Goal: Information Seeking & Learning: Find contact information

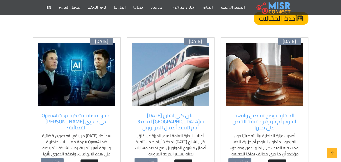
scroll to position [407, 0]
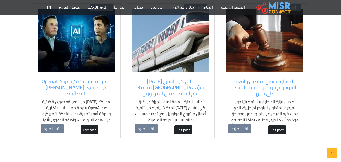
click at [170, 51] on img at bounding box center [170, 40] width 77 height 63
click at [268, 39] on img at bounding box center [264, 40] width 77 height 63
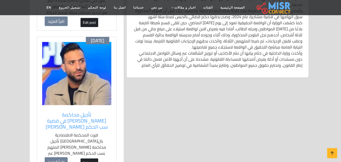
scroll to position [177, 0]
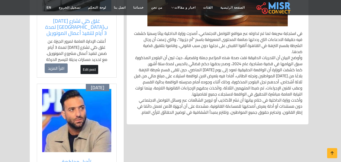
click at [72, 108] on img at bounding box center [76, 120] width 69 height 63
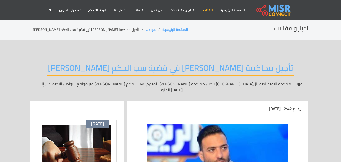
click at [203, 11] on link "الفئات" at bounding box center [207, 10] width 17 height 10
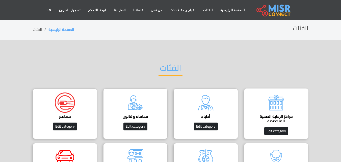
click at [261, 103] on div "مراكز الرعاية الصحية المتخصصة Edit category" at bounding box center [276, 113] width 64 height 50
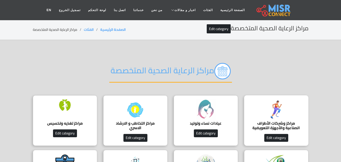
click at [255, 102] on div "مراكز وشركات الأطراف الصناعية والأجهزة التعويضية دليل شامل لأفضل شركات الأطراف …" at bounding box center [276, 120] width 64 height 50
click at [269, 107] on img at bounding box center [276, 109] width 20 height 20
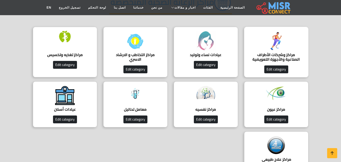
scroll to position [76, 0]
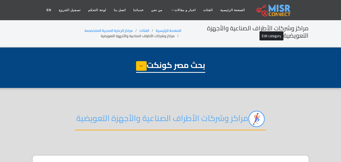
select select "**********"
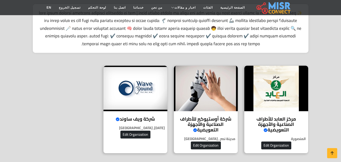
scroll to position [126, 0]
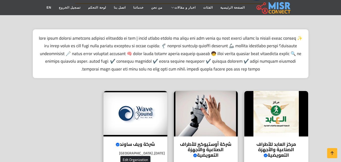
click at [267, 100] on img at bounding box center [276, 113] width 64 height 45
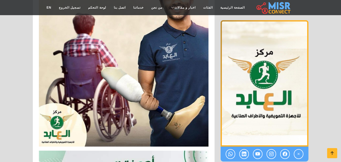
scroll to position [913, 0]
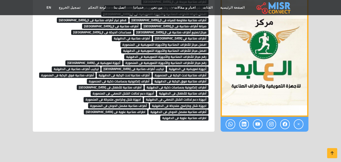
scroll to position [3074, 0]
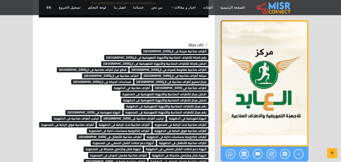
click at [197, 49] on span "أطراف صناعية مريحة فى ال[GEOGRAPHIC_DATA]" at bounding box center [174, 51] width 67 height 5
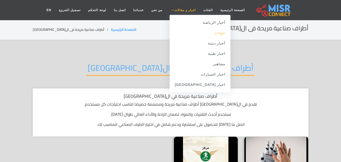
click at [207, 32] on link "حوادث" at bounding box center [199, 33] width 61 height 10
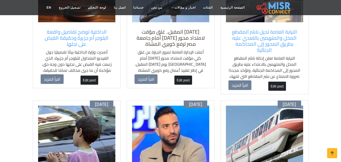
scroll to position [76, 0]
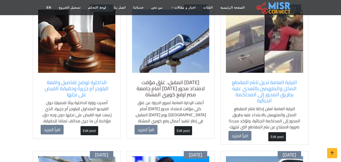
click at [174, 84] on h5 "السبت المقبل.. غلق مؤقت لامتداد محور 26 يوليو أمام جامعة مصر لرفع كوبري المشاة" at bounding box center [170, 88] width 72 height 18
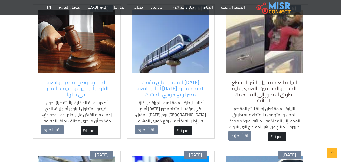
click at [244, 88] on h5 "النيابة العامة تحيل ناشر المقطع المخل والمتهمين بالتعدي عليه بطريق المحور إلى ا…" at bounding box center [264, 91] width 72 height 24
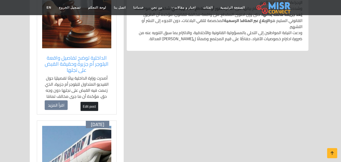
scroll to position [202, 0]
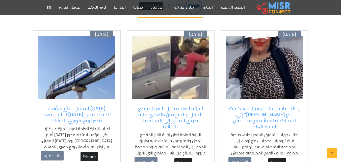
scroll to position [25, 0]
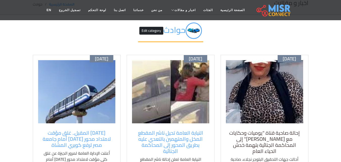
click at [254, 130] on h5 "إحالة صاحبة قناة "يوميات وحكايات مع [PERSON_NAME]" إلى المحاكمة الجنائية بتهمة …" at bounding box center [264, 142] width 72 height 24
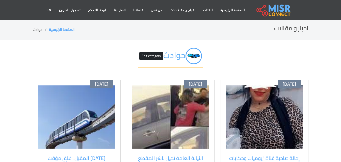
scroll to position [25, 0]
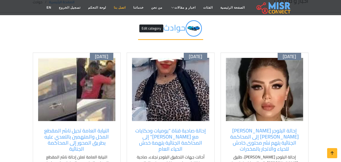
scroll to position [27, 0]
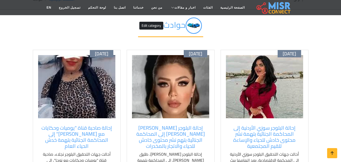
scroll to position [30, 0]
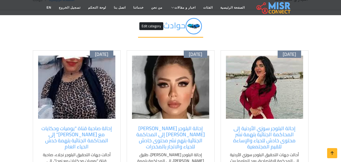
click at [170, 111] on img at bounding box center [170, 86] width 77 height 63
click at [253, 90] on img at bounding box center [264, 86] width 77 height 63
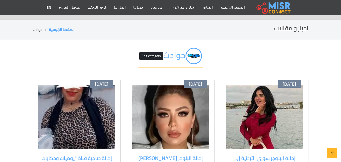
scroll to position [30, 0]
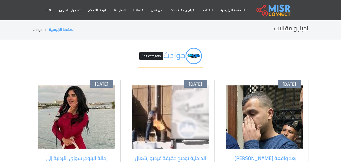
scroll to position [32, 0]
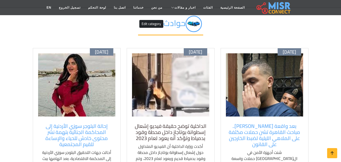
click at [156, 130] on h5 "الداخلية توضح حقيقة فيديو إشعال إسطوانة بوتاجاز داخل محطة وقود بدمياط وتؤكد أنه…" at bounding box center [170, 132] width 72 height 18
click at [155, 129] on h5 "الداخلية توضح حقيقة فيديو إشعال إسطوانة بوتاجاز داخل محطة وقود بدمياط وتؤكد أنه…" at bounding box center [170, 132] width 72 height 18
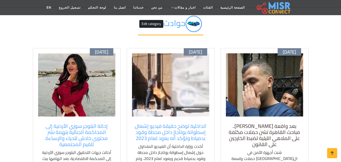
click at [239, 130] on h5 "بعد واقعة [PERSON_NAME].. مباحث القاهرة تشن حملات مكثفة على الملاهي الليلية لضب…" at bounding box center [264, 135] width 72 height 24
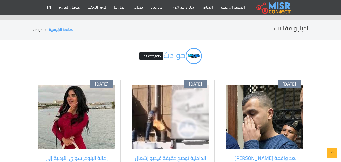
scroll to position [32, 0]
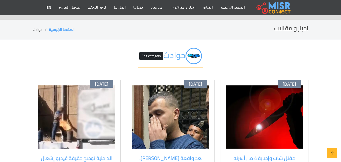
scroll to position [34, 0]
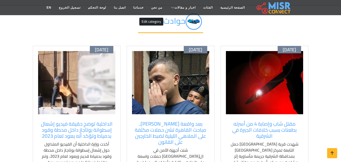
click at [257, 118] on div "مقتل شاب وإصابة 4 من أسرته بطعنات بسبب خلافات الجيرة في الشرقية شهدت قرية ميت ح…" at bounding box center [264, 143] width 77 height 50
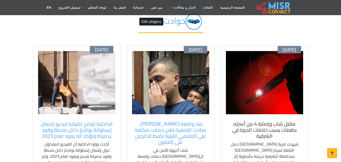
click at [257, 121] on h5 "مقتل شاب وإصابة 4 من أسرته بطعنات بسبب خلافات الجيرة في الشرقية" at bounding box center [264, 130] width 72 height 18
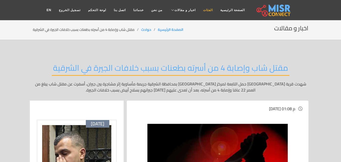
click at [199, 12] on link "الفئات" at bounding box center [207, 10] width 17 height 10
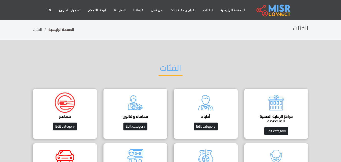
click at [57, 28] on link "الصفحة الرئيسية" at bounding box center [60, 29] width 25 height 7
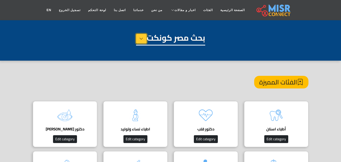
click at [144, 39] on button at bounding box center [141, 39] width 11 height 10
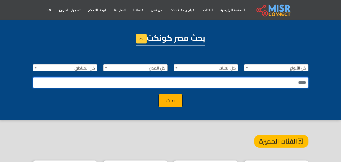
click at [169, 78] on input "text" at bounding box center [170, 82] width 275 height 11
type input "********"
click at [158, 94] on button "بحث" at bounding box center [170, 100] width 24 height 13
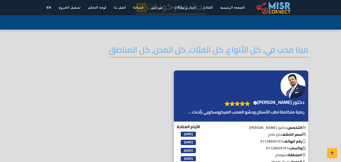
scroll to position [50, 0]
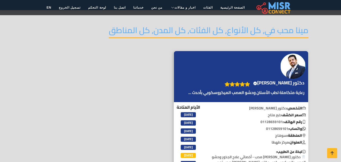
click at [292, 80] on h4 "دكتور [PERSON_NAME] محب Verified account" at bounding box center [278, 83] width 51 height 6
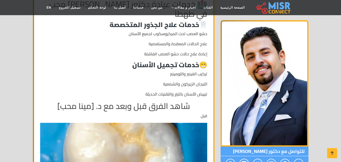
scroll to position [479, 0]
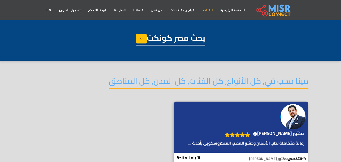
click at [201, 10] on link "الفئات" at bounding box center [207, 10] width 17 height 10
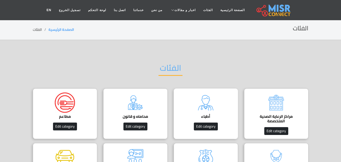
click at [212, 113] on div "أطباء دليل الأطباء في مصر | اعرف أحسن دكاترة في جميع التخصصات Edit category" at bounding box center [205, 113] width 64 height 50
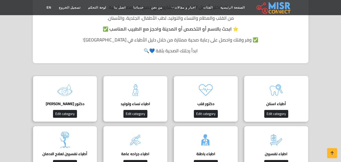
scroll to position [126, 0]
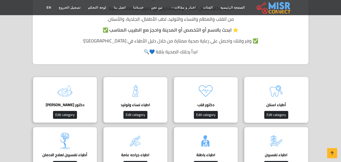
click at [269, 97] on img at bounding box center [276, 91] width 20 height 20
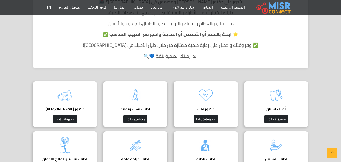
scroll to position [0, 0]
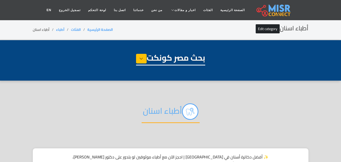
select select "*****"
select select "**********"
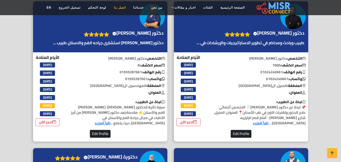
scroll to position [177, 0]
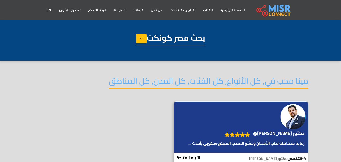
click at [263, 114] on div "دكتور [PERSON_NAME] محب Verified account" at bounding box center [241, 126] width 134 height 51
click at [294, 115] on img at bounding box center [292, 116] width 25 height 25
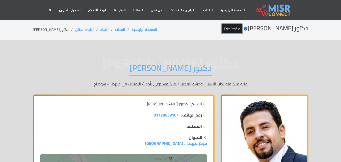
click at [242, 26] on link "Edit Profile" at bounding box center [231, 28] width 21 height 9
click at [242, 29] on link "Edit Profile" at bounding box center [231, 28] width 21 height 9
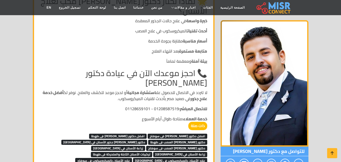
scroll to position [4347, 0]
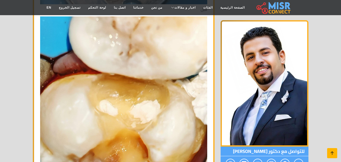
click at [332, 148] on link at bounding box center [332, 153] width 10 height 10
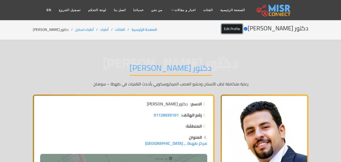
click at [242, 25] on link "Edit Profile" at bounding box center [231, 28] width 21 height 9
drag, startPoint x: 167, startPoint y: 73, endPoint x: 150, endPoint y: 67, distance: 18.3
click at [150, 65] on h1 "دكتور [PERSON_NAME]" at bounding box center [170, 69] width 82 height 13
click at [150, 67] on h1 "دكتور [PERSON_NAME]" at bounding box center [170, 69] width 82 height 13
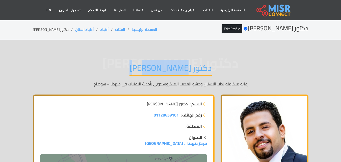
click at [150, 67] on h1 "دكتور [PERSON_NAME]" at bounding box center [170, 69] width 82 height 13
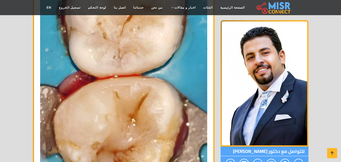
scroll to position [3364, 0]
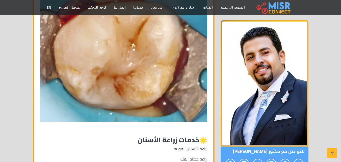
click at [177, 126] on p at bounding box center [123, 129] width 167 height 6
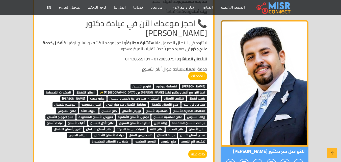
scroll to position [4398, 0]
